Goal: Complete application form: Complete application form

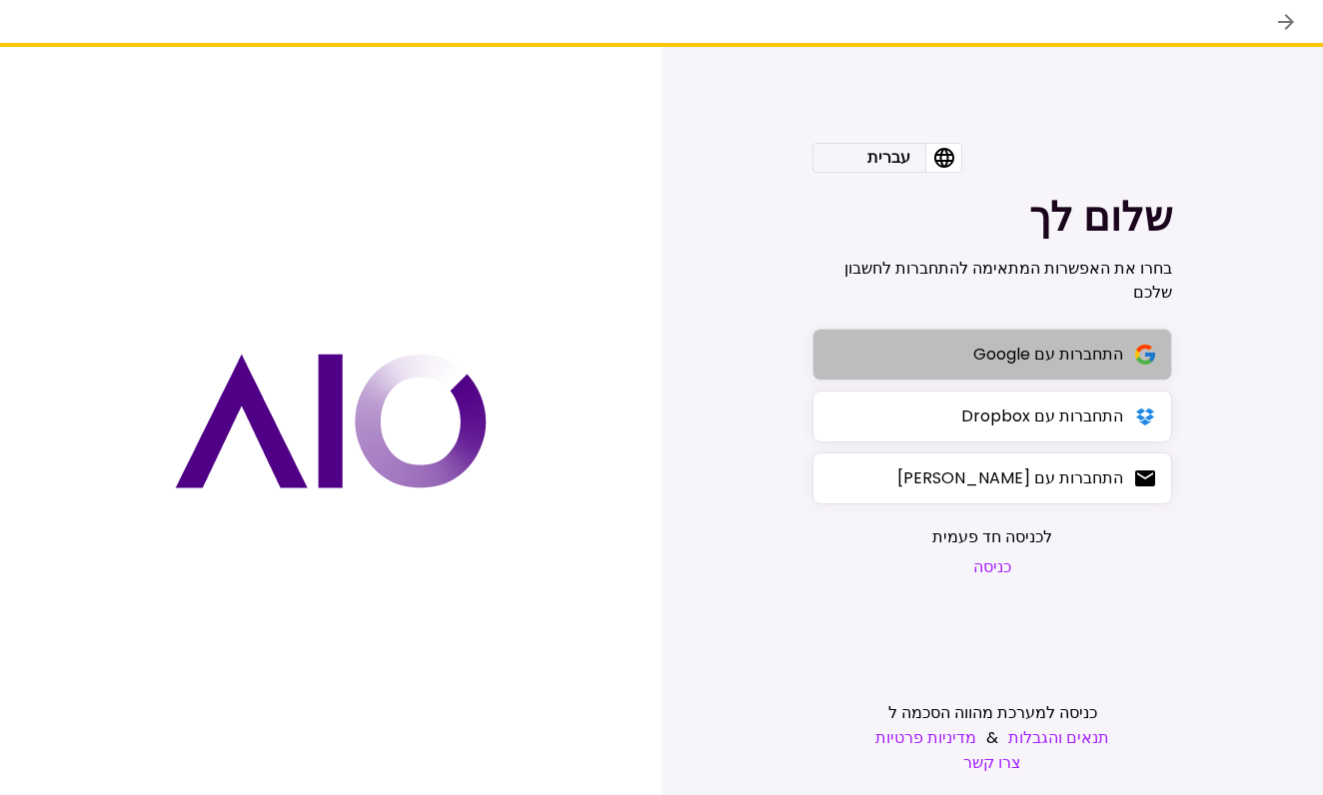
click at [973, 352] on div "התחברות עם Google" at bounding box center [1048, 354] width 150 height 25
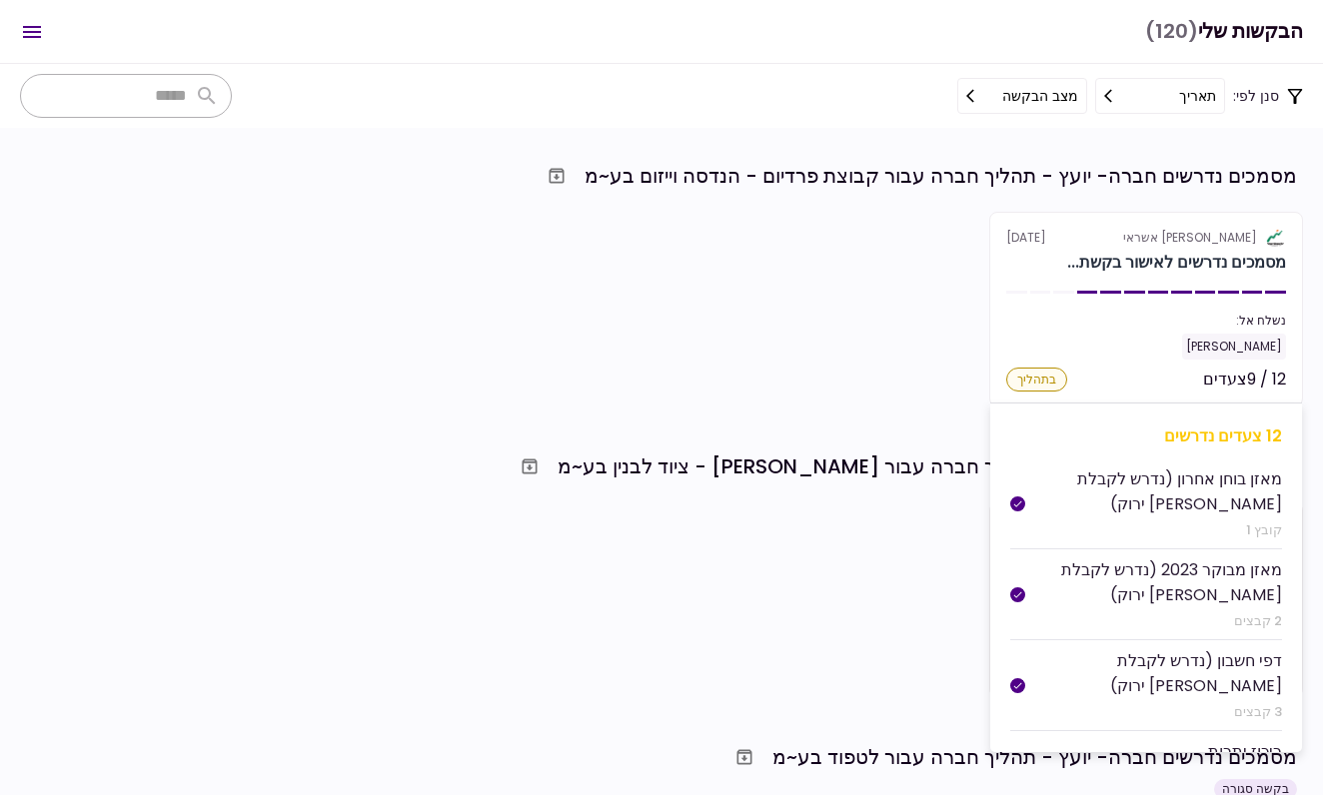
click at [1083, 290] on section "אלטשולר שחם אשראי [DATE] מסמכים נדרשים לאישור בקשת... נשלח אל: [PERSON_NAME] 12…" at bounding box center [1146, 309] width 314 height 195
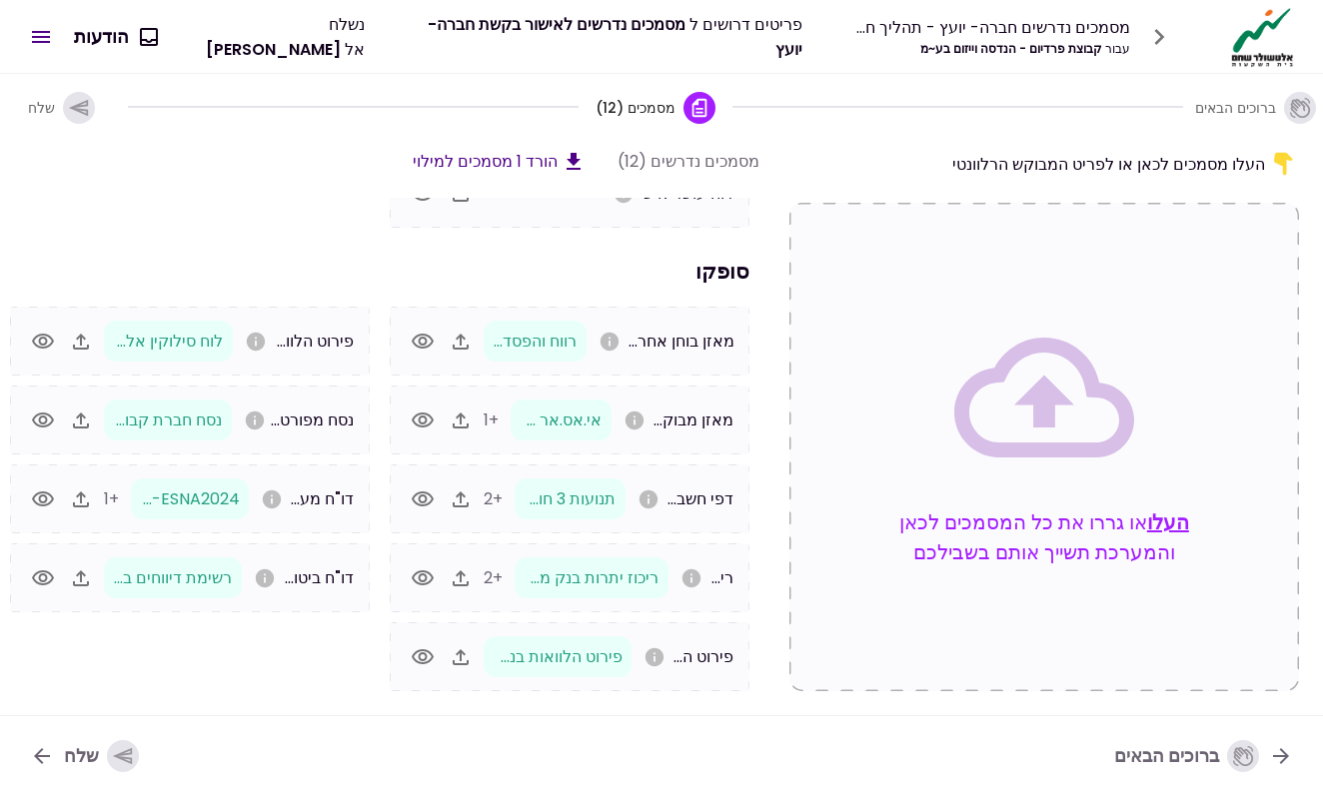
scroll to position [169, 0]
click at [460, 338] on icon "button" at bounding box center [461, 342] width 16 height 16
click at [78, 424] on icon "button" at bounding box center [81, 421] width 16 height 16
click at [459, 349] on icon "button" at bounding box center [461, 342] width 16 height 16
click at [422, 333] on icon "button" at bounding box center [423, 342] width 24 height 24
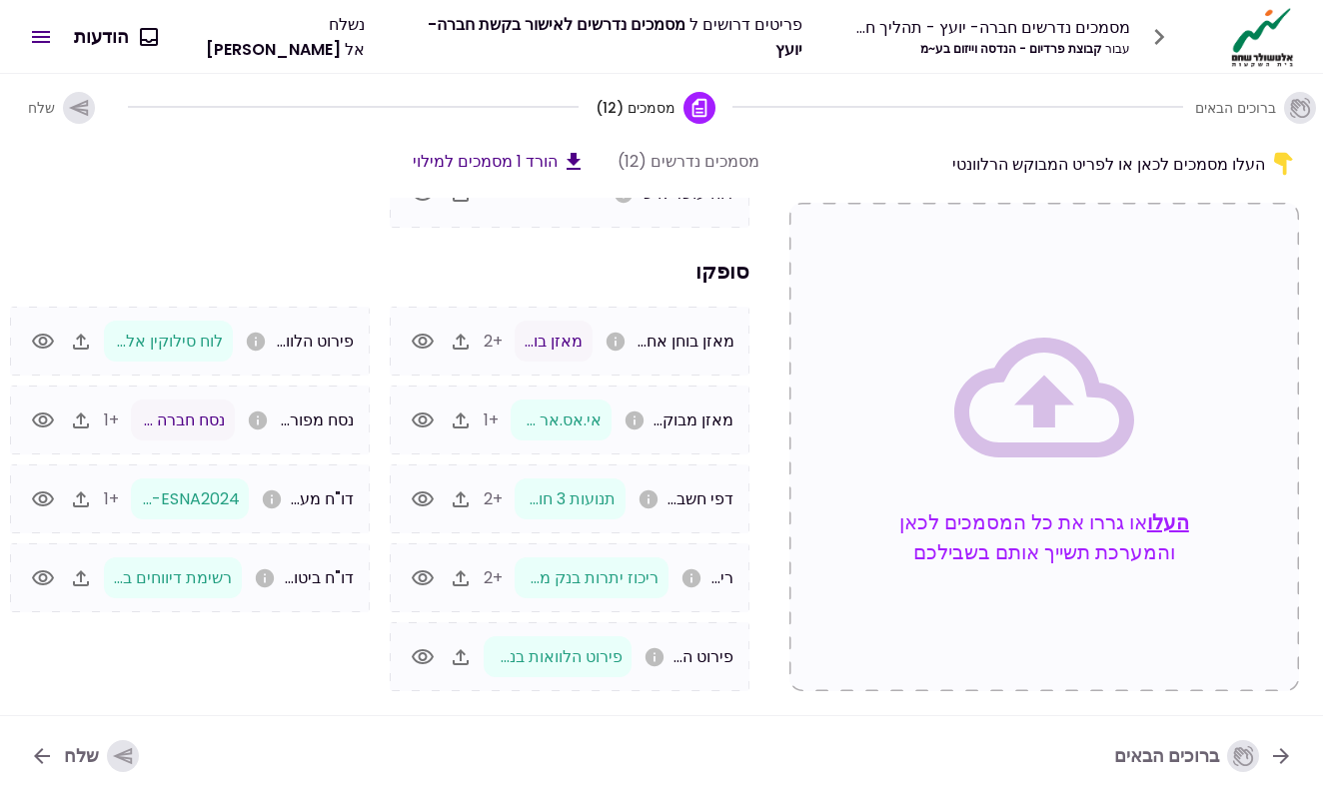
scroll to position [0, -1]
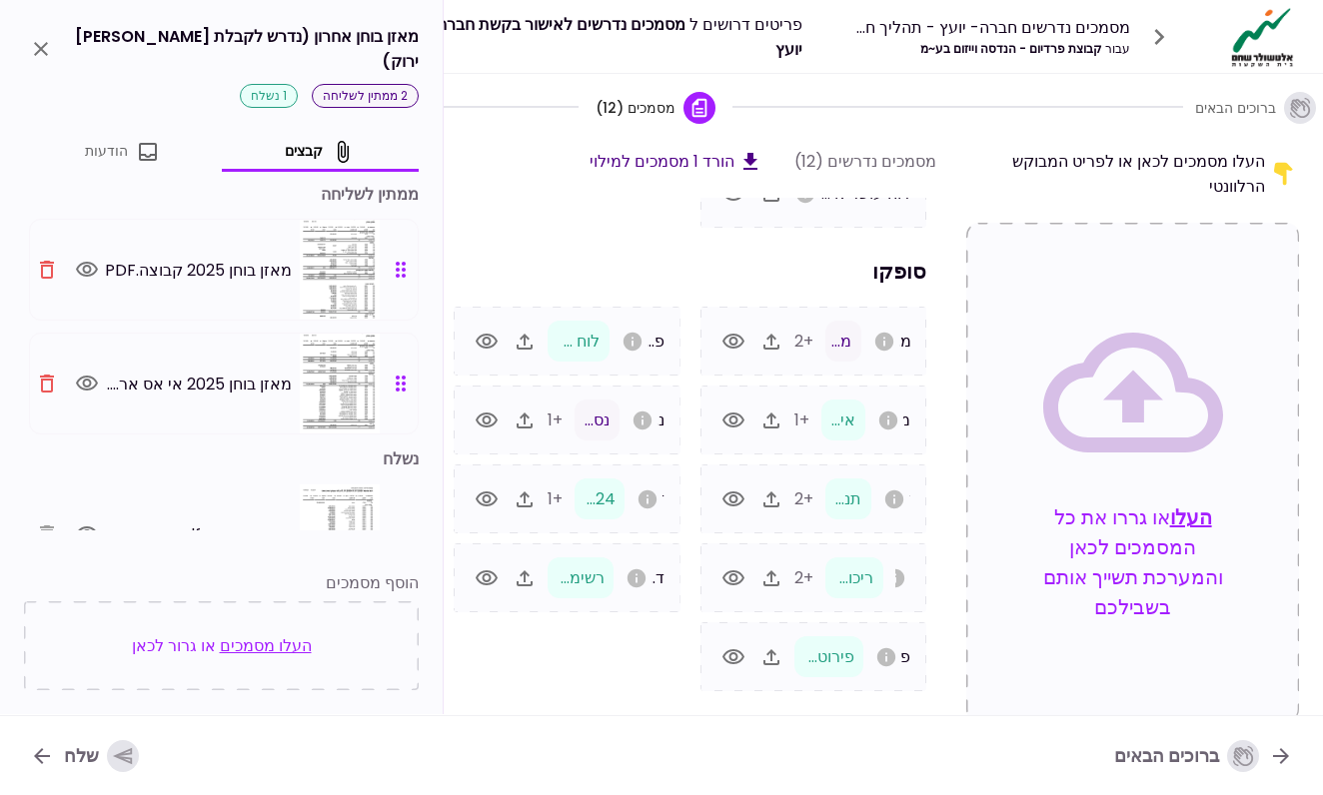
click at [52, 372] on icon "button" at bounding box center [47, 384] width 24 height 24
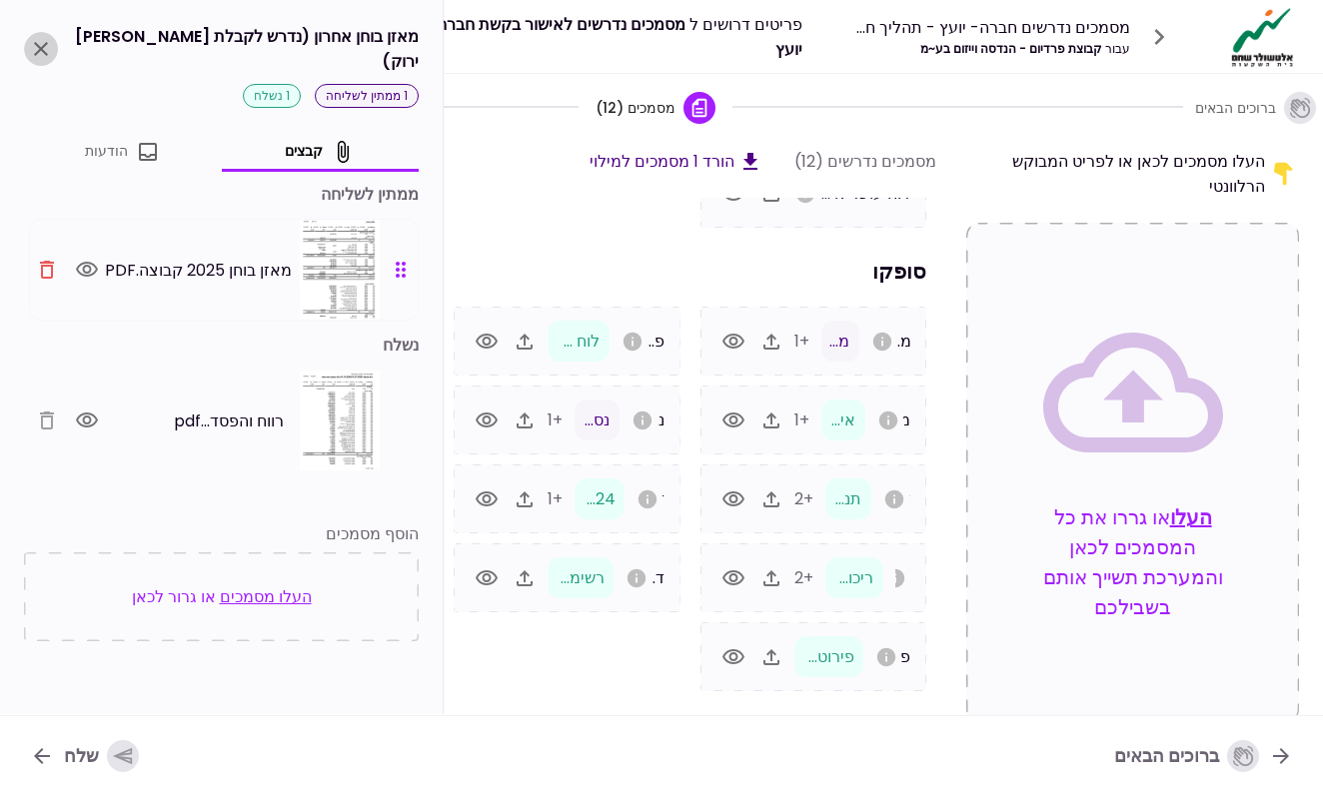
click at [54, 39] on button "close" at bounding box center [41, 49] width 34 height 34
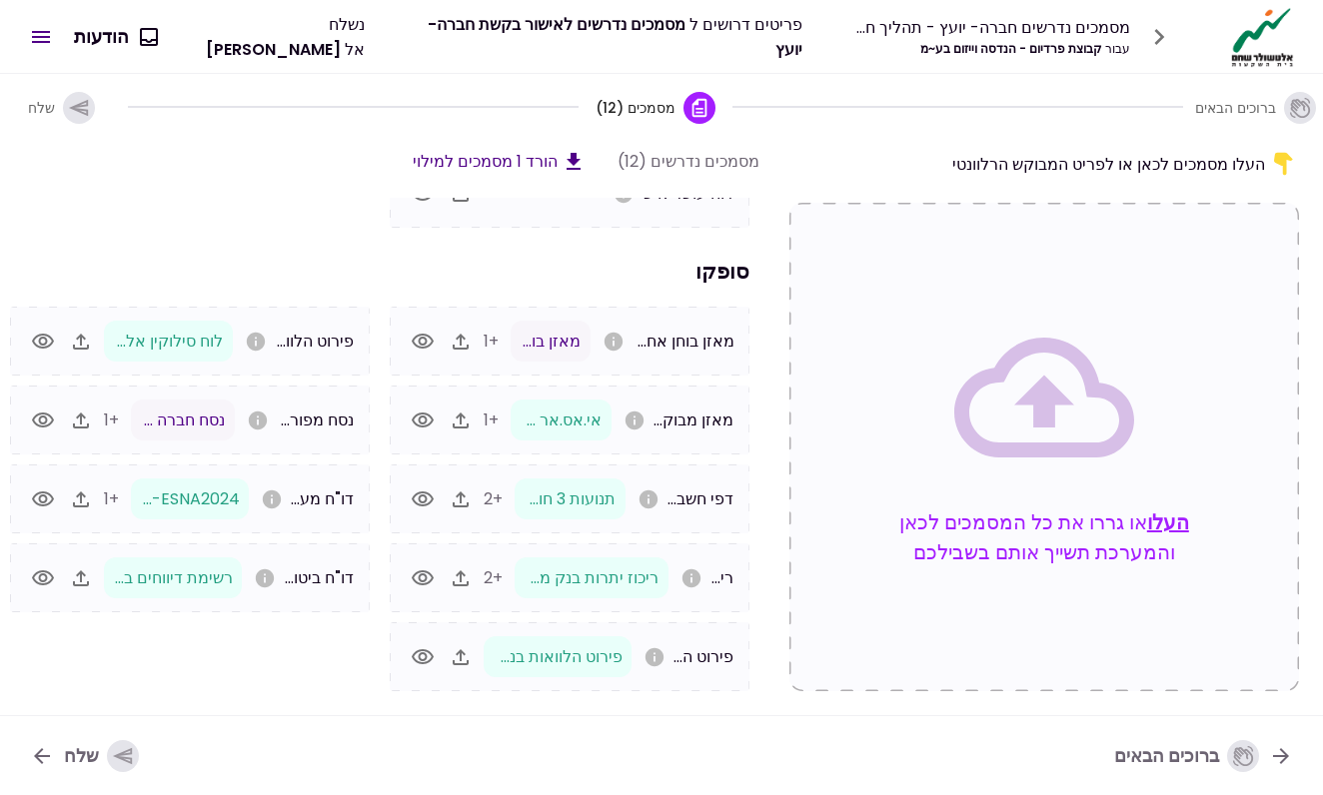
scroll to position [169, 0]
click at [112, 737] on button "שלח" at bounding box center [84, 756] width 141 height 52
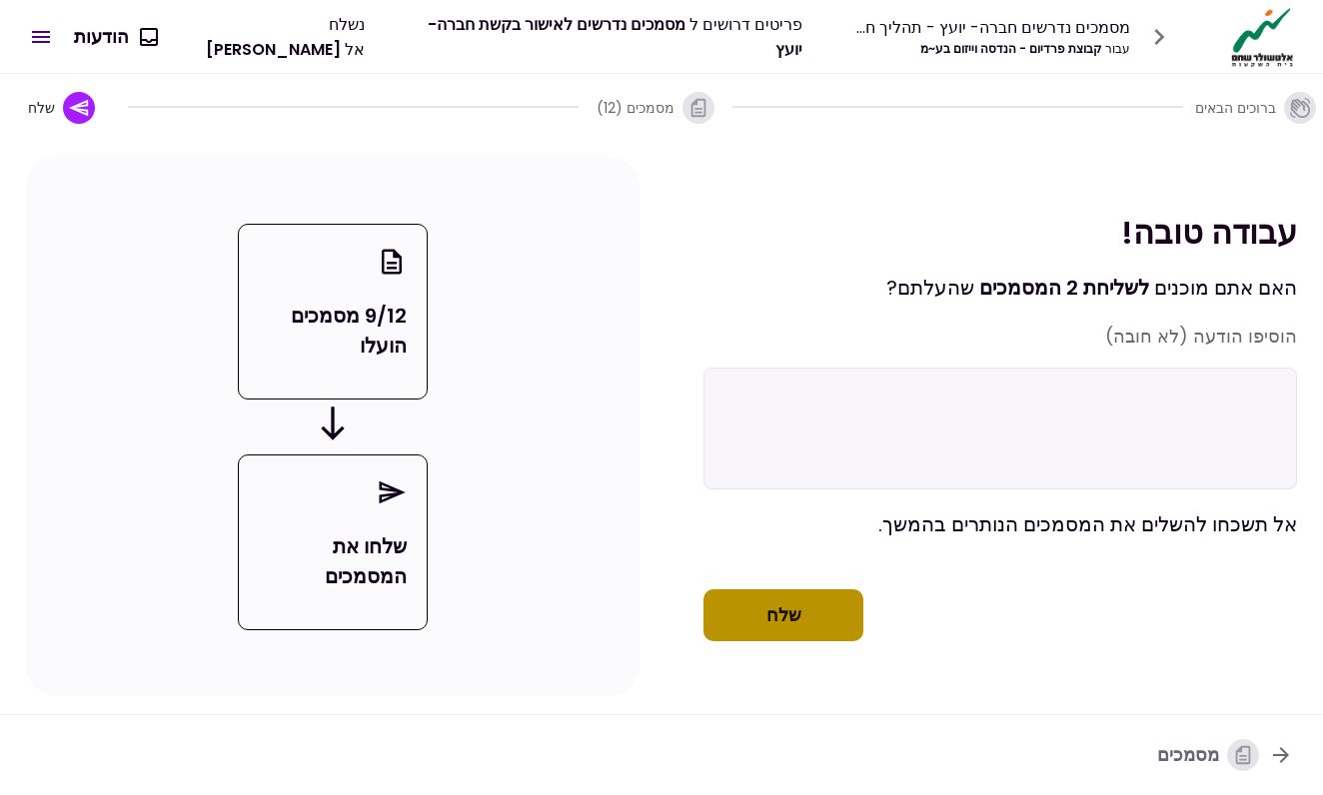
click at [711, 623] on button "שלח" at bounding box center [783, 616] width 160 height 52
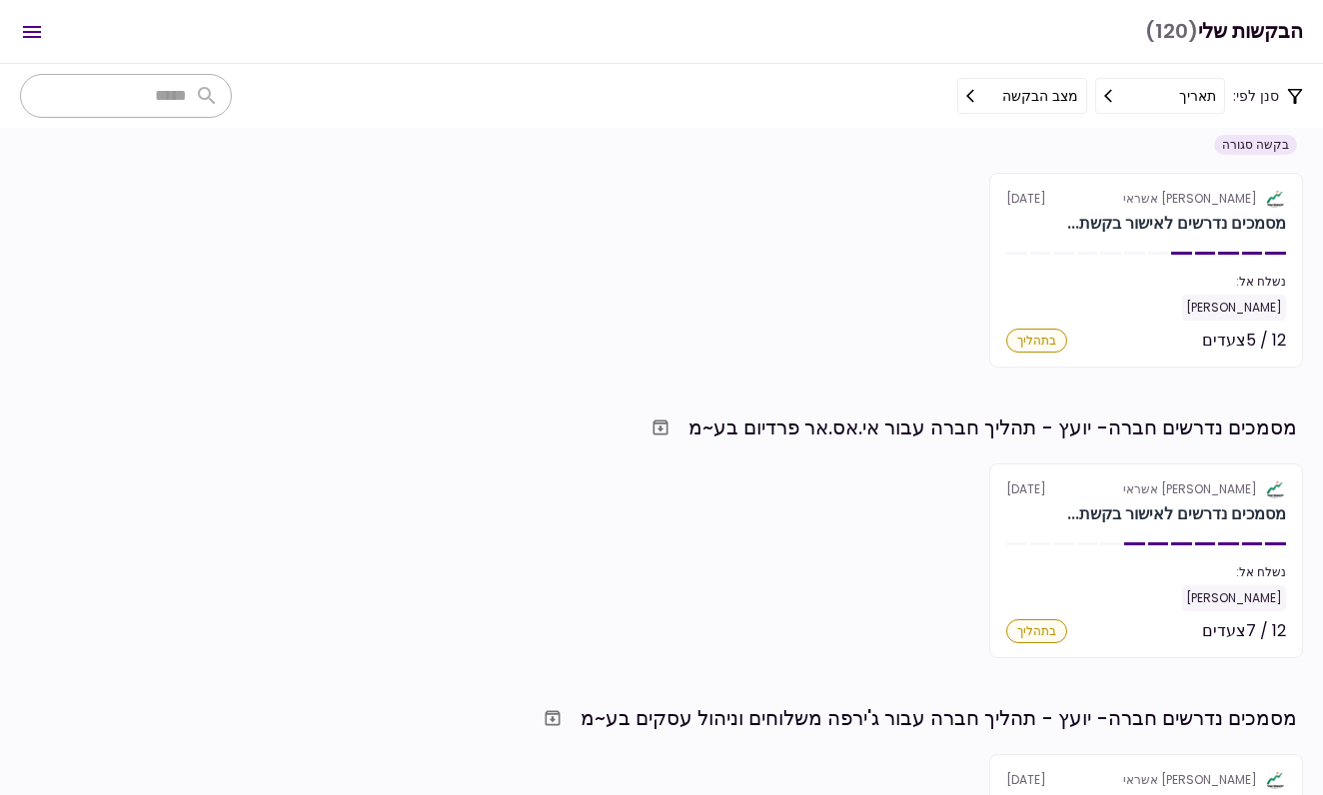
scroll to position [661, 0]
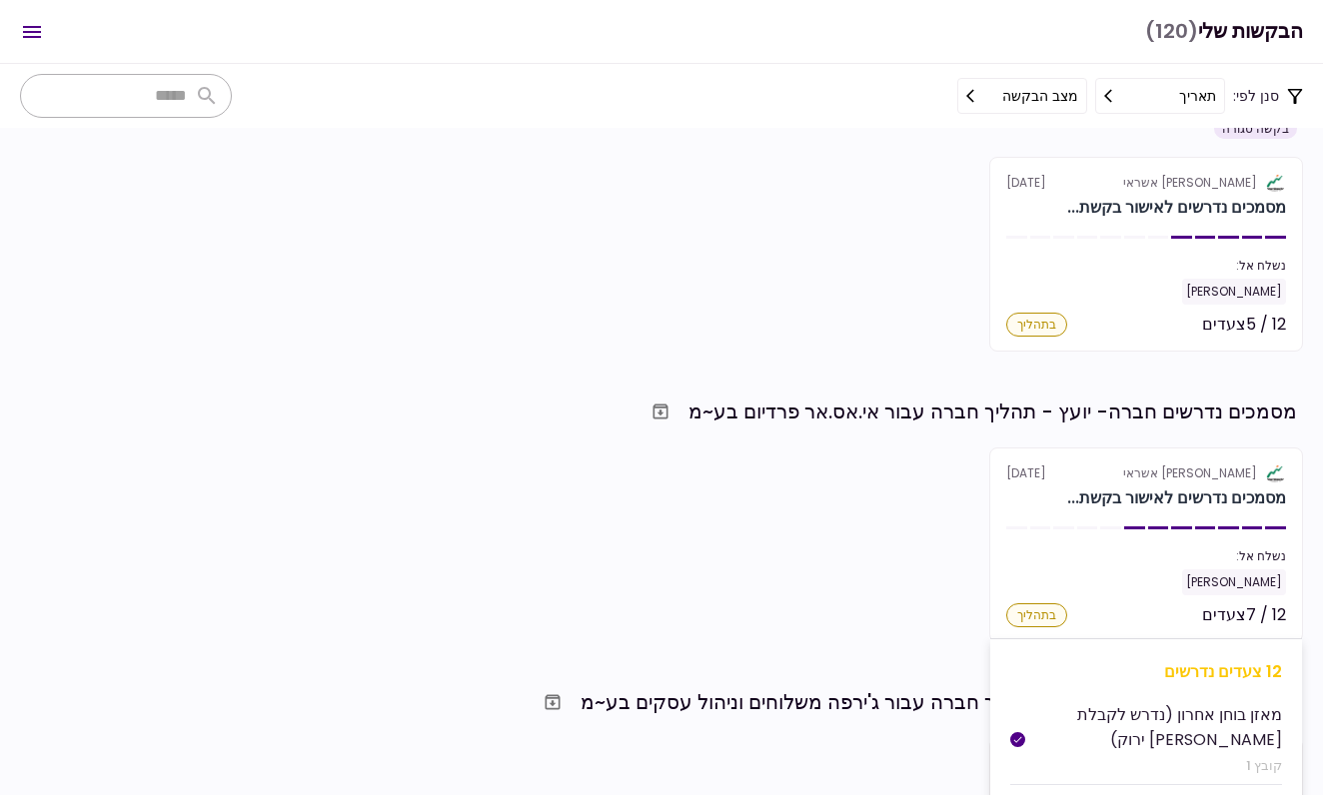
click at [1136, 543] on section "אלטשולר שחם אשראי [DATE] מסמכים נדרשים לאישור בקשת... נשלח אל: [PERSON_NAME] 12…" at bounding box center [1146, 545] width 314 height 195
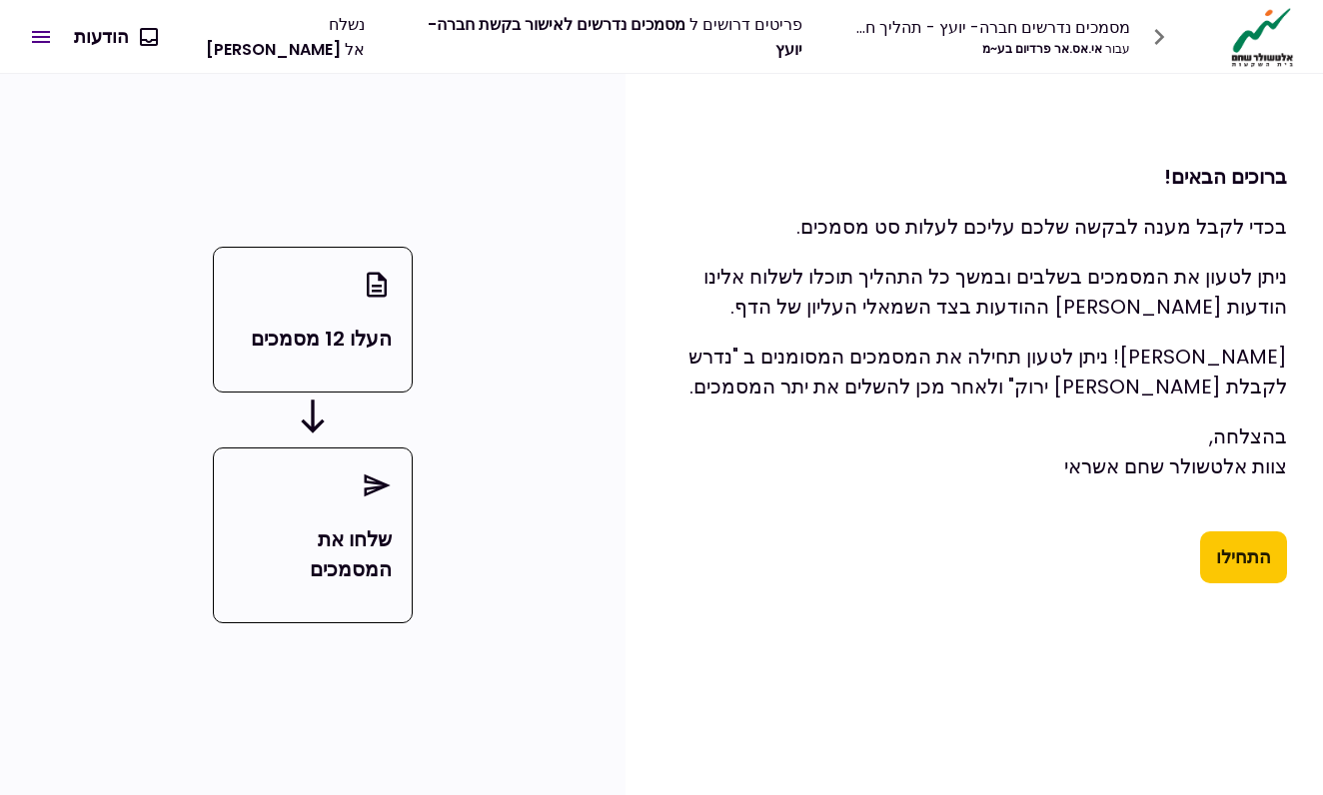
click at [1207, 558] on button "התחילו" at bounding box center [1243, 558] width 87 height 52
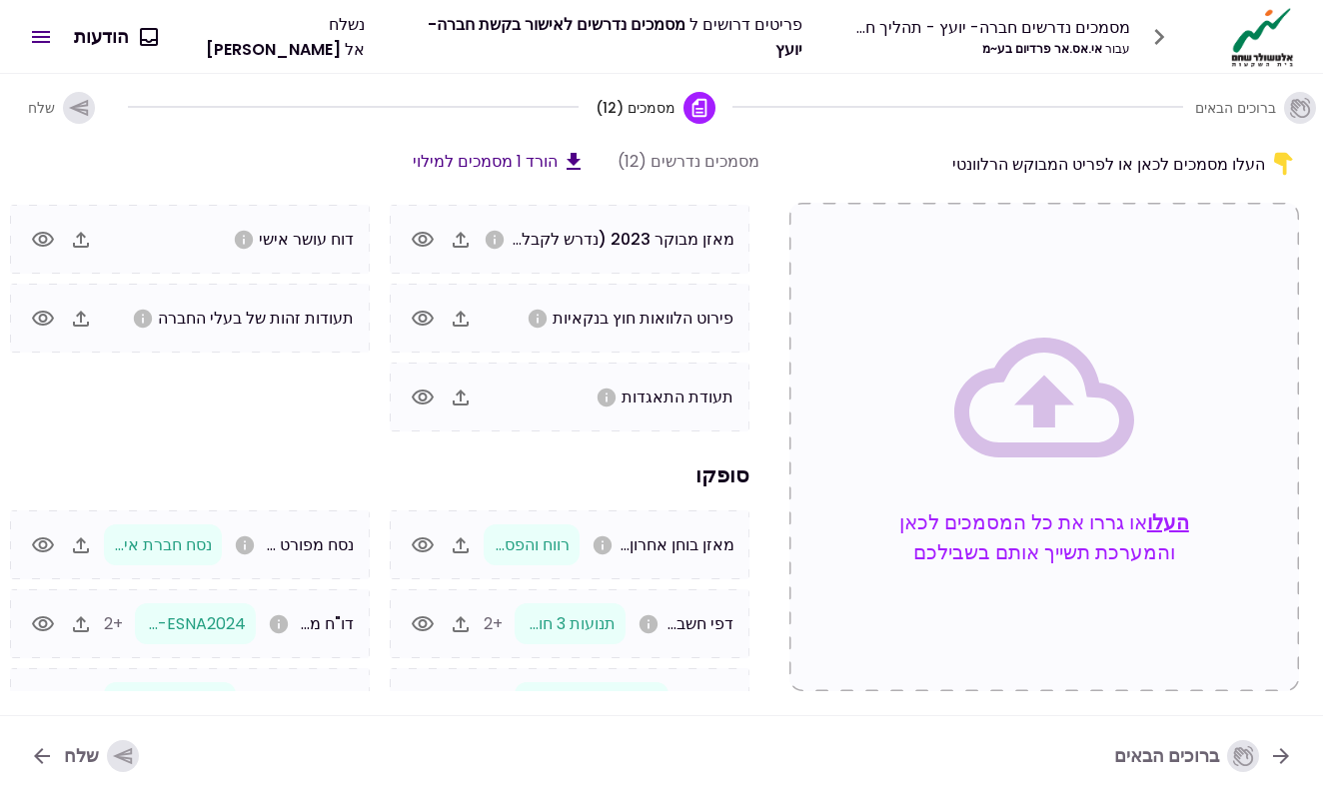
scroll to position [35, 0]
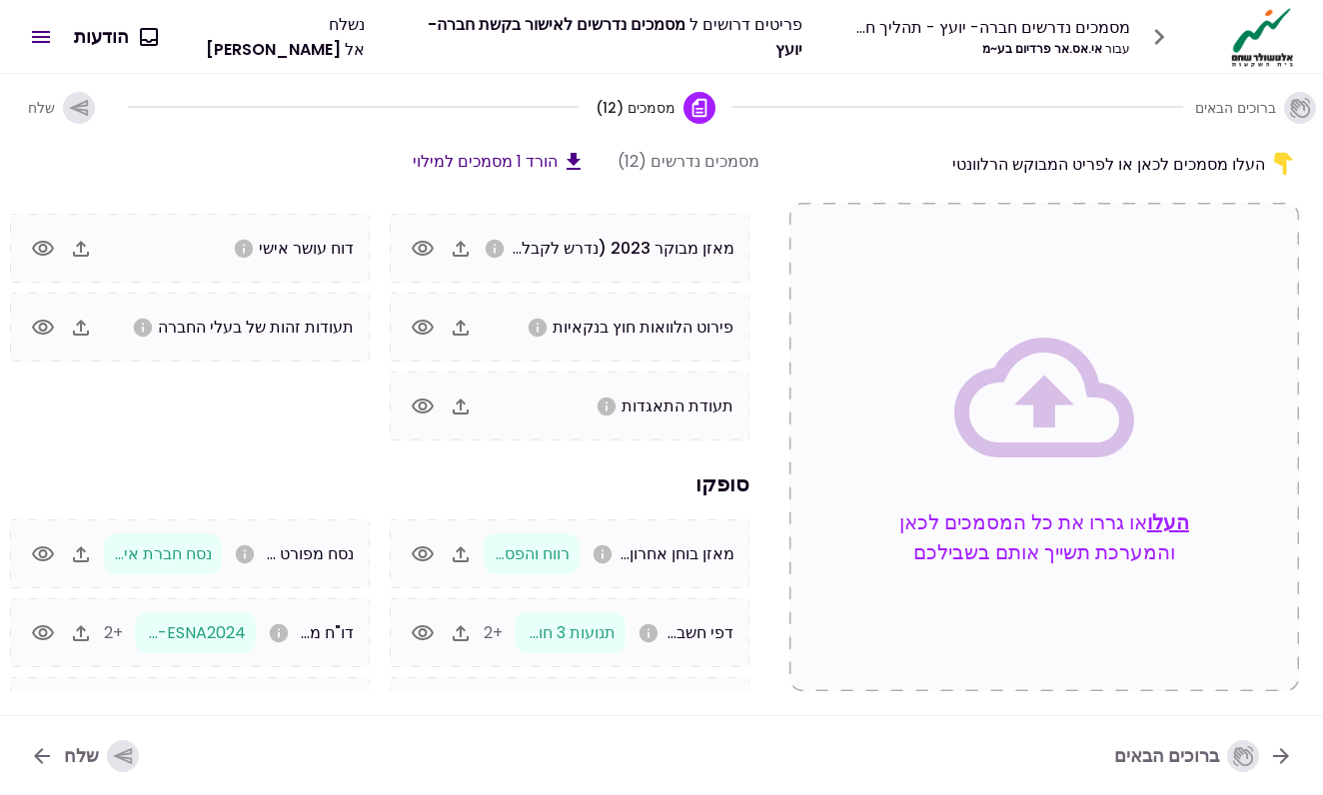
click at [466, 549] on icon "button" at bounding box center [461, 555] width 24 height 24
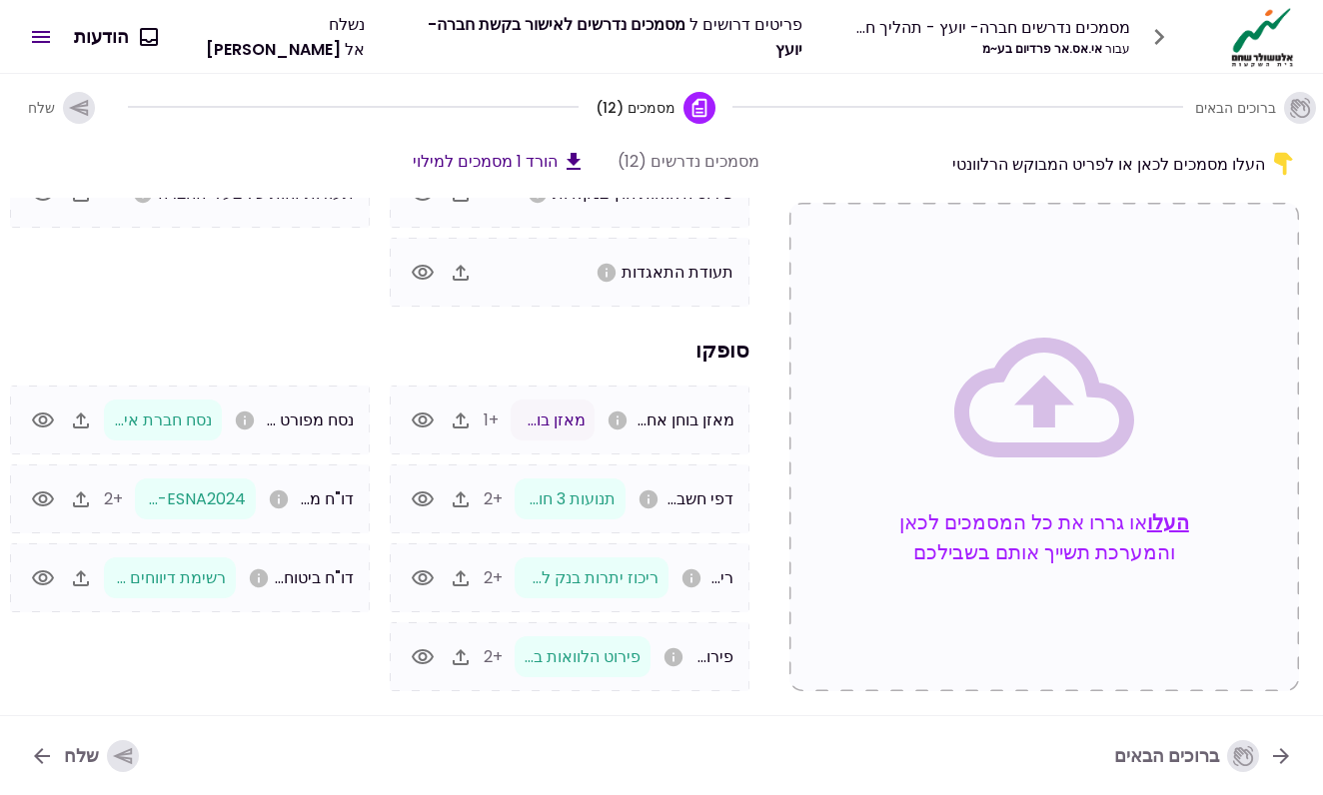
scroll to position [169, 0]
click at [93, 421] on icon "button" at bounding box center [81, 421] width 24 height 24
click at [126, 736] on button "שלח" at bounding box center [84, 756] width 141 height 52
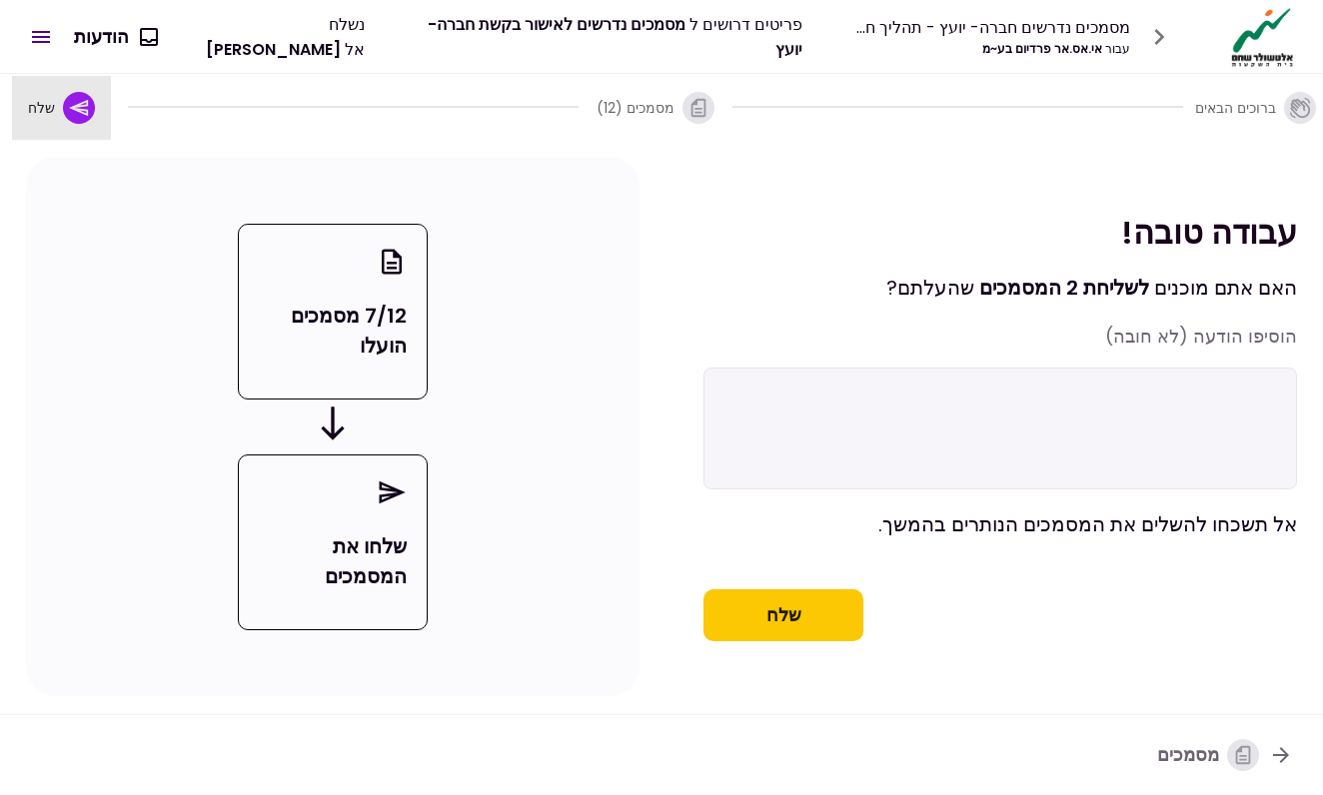
click at [88, 104] on icon "button" at bounding box center [78, 107] width 19 height 17
